Goal: Find contact information: Find contact information

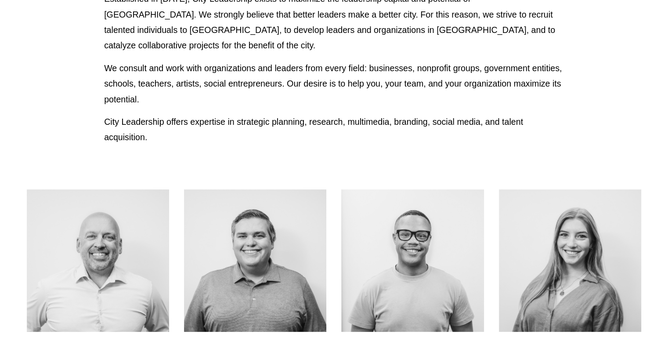
scroll to position [270, 0]
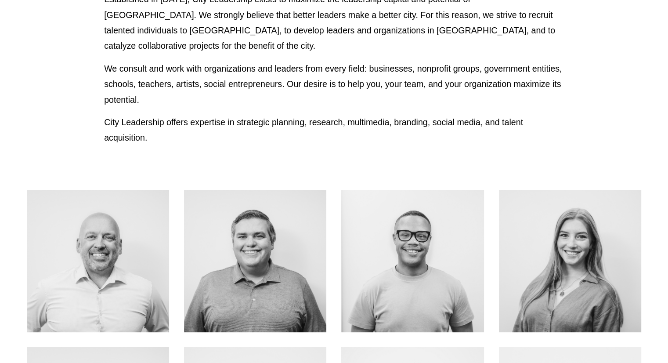
click at [90, 269] on link "About Me" at bounding box center [98, 280] width 70 height 23
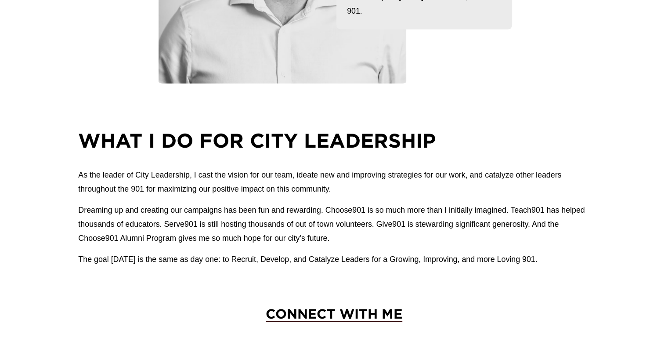
scroll to position [303, 0]
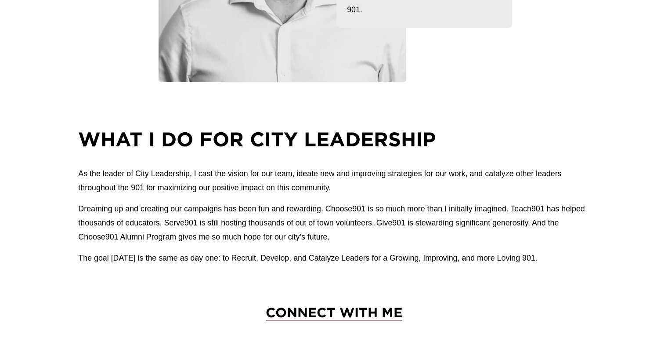
click at [337, 321] on h3 "CONNECT WITH ME" at bounding box center [333, 312] width 253 height 18
click at [336, 318] on span "CONNECT WITH ME" at bounding box center [334, 311] width 137 height 15
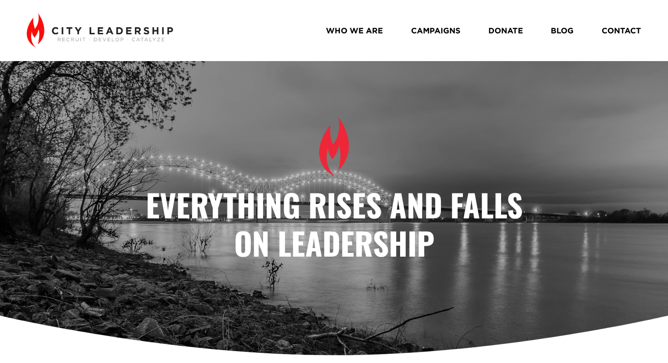
click at [361, 32] on link "WHO WE ARE" at bounding box center [354, 31] width 57 height 16
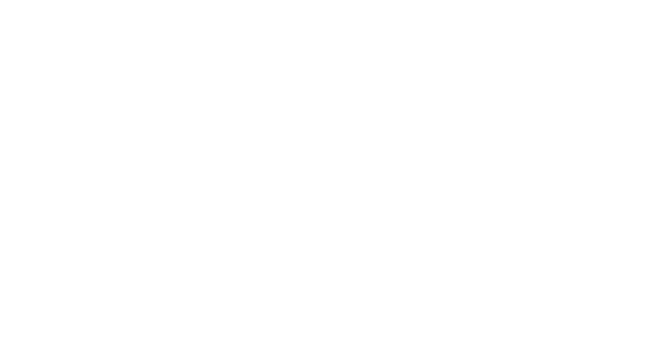
scroll to position [703, 0]
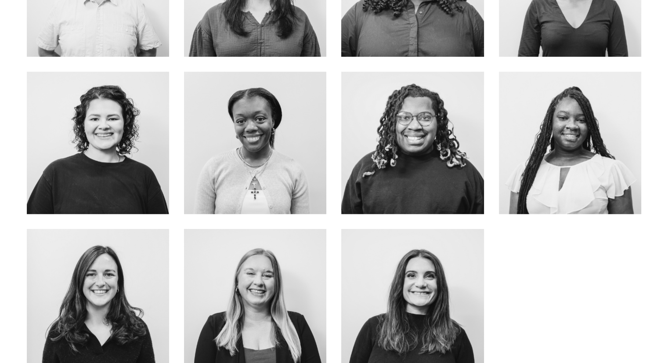
click at [255, 313] on link "about me" at bounding box center [255, 319] width 70 height 23
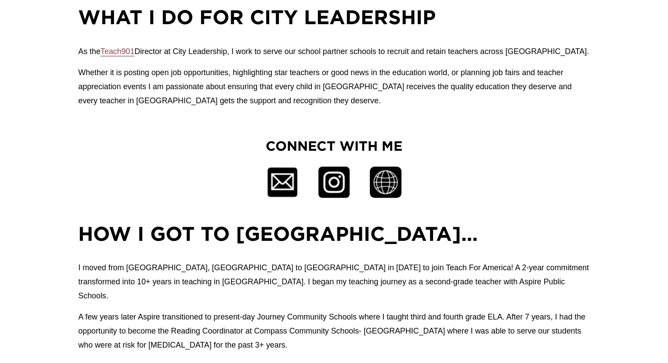
scroll to position [510, 0]
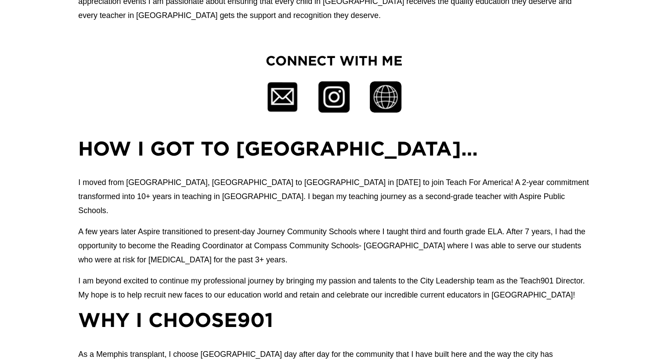
click at [267, 106] on div at bounding box center [283, 96] width 32 height 31
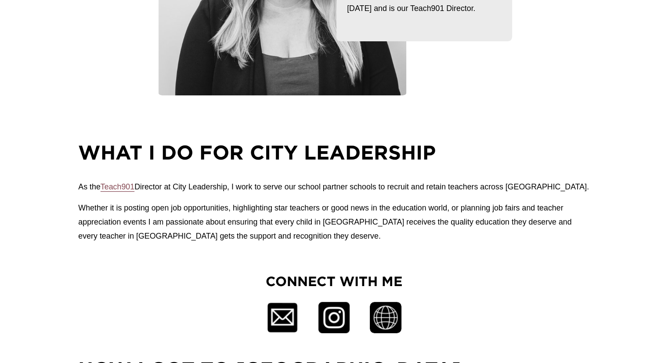
scroll to position [33, 0]
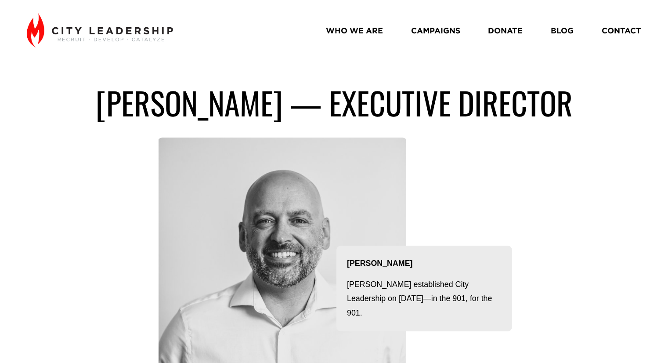
scroll to position [303, 0]
